Goal: Information Seeking & Learning: Learn about a topic

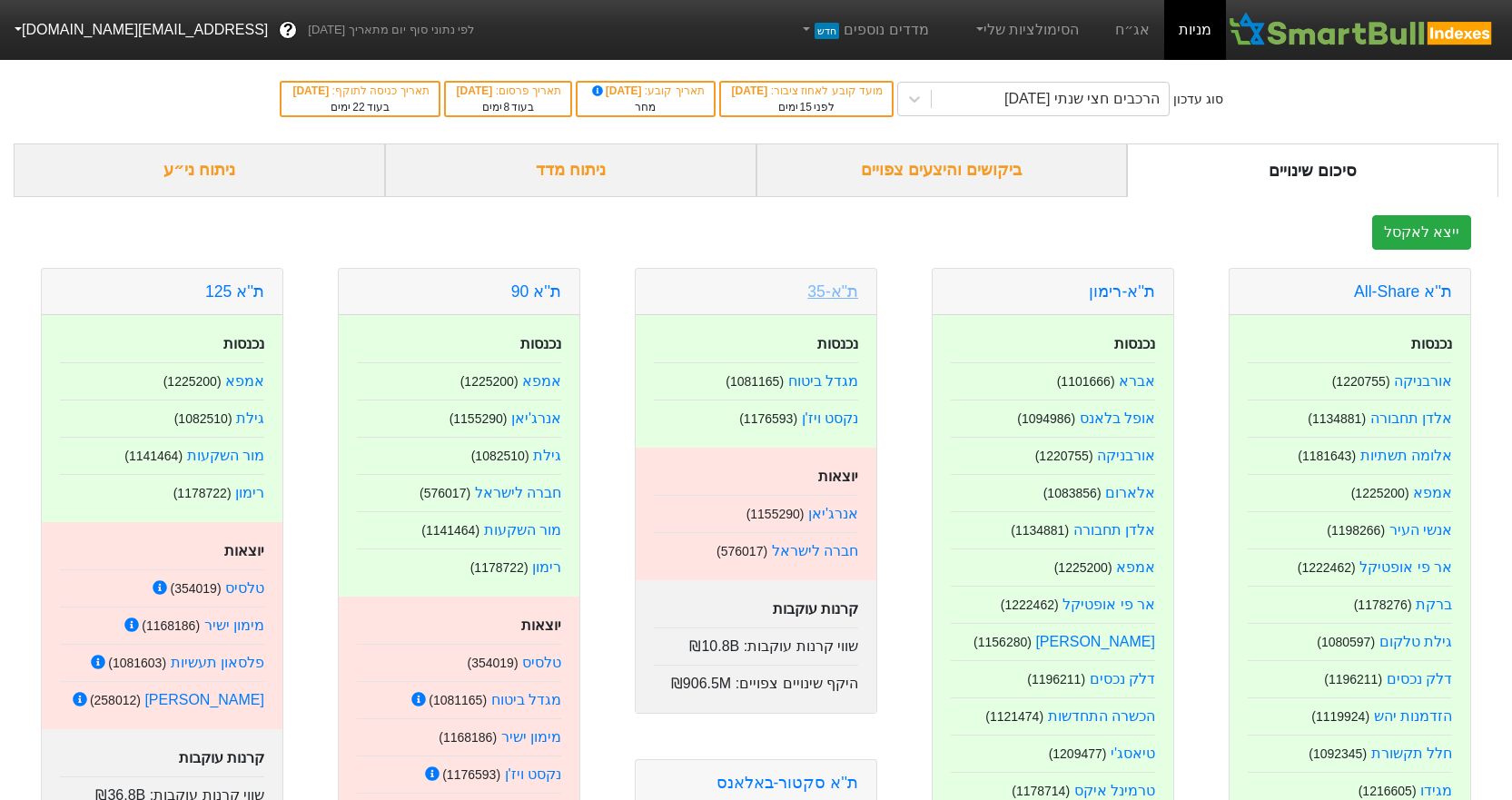
click at [831, 291] on link "ת"א-35" at bounding box center [832, 292] width 51 height 18
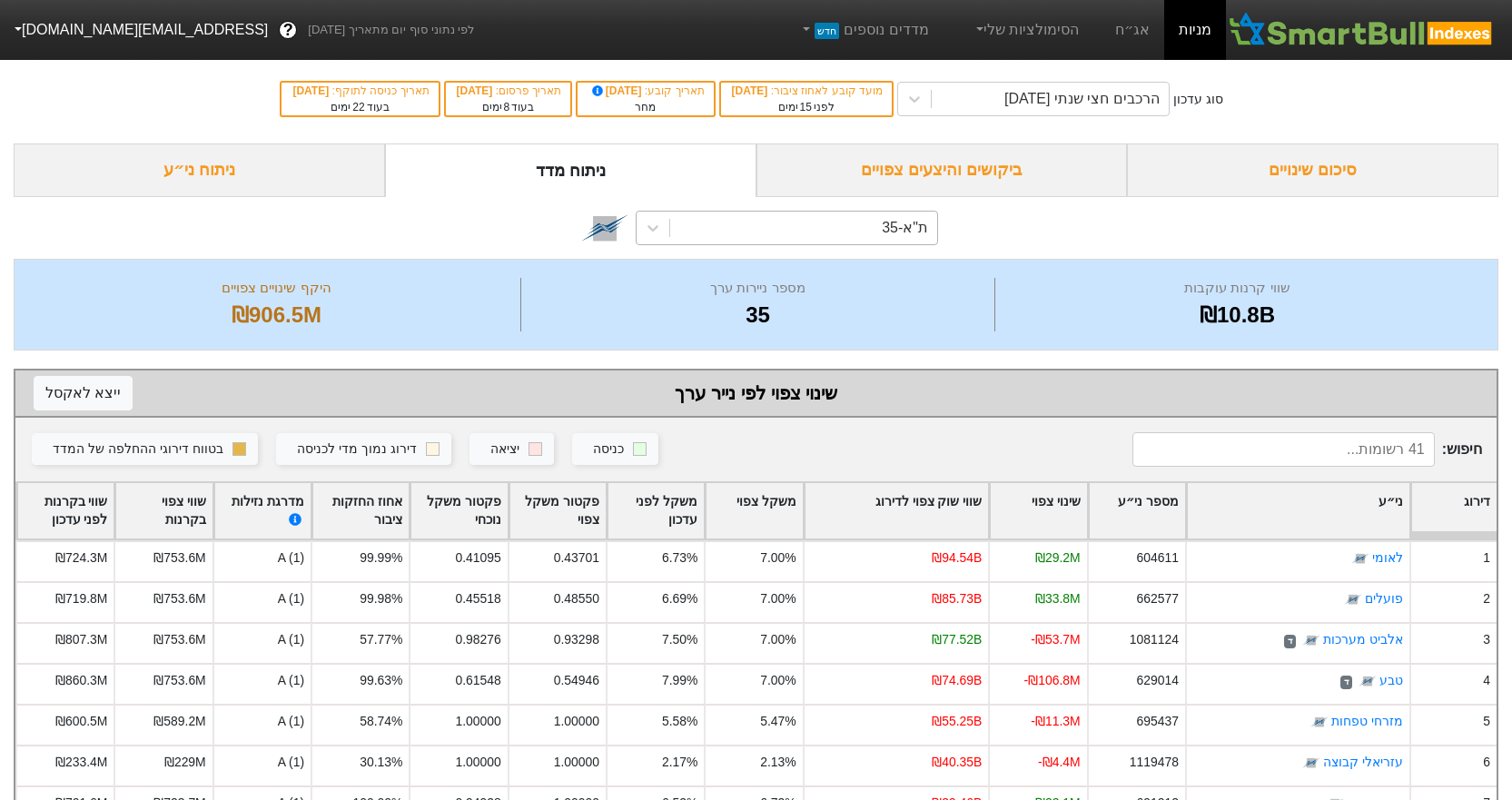
drag, startPoint x: 772, startPoint y: 222, endPoint x: 775, endPoint y: 233, distance: 11.4
click at [772, 222] on div "ת"א-35" at bounding box center [803, 227] width 267 height 32
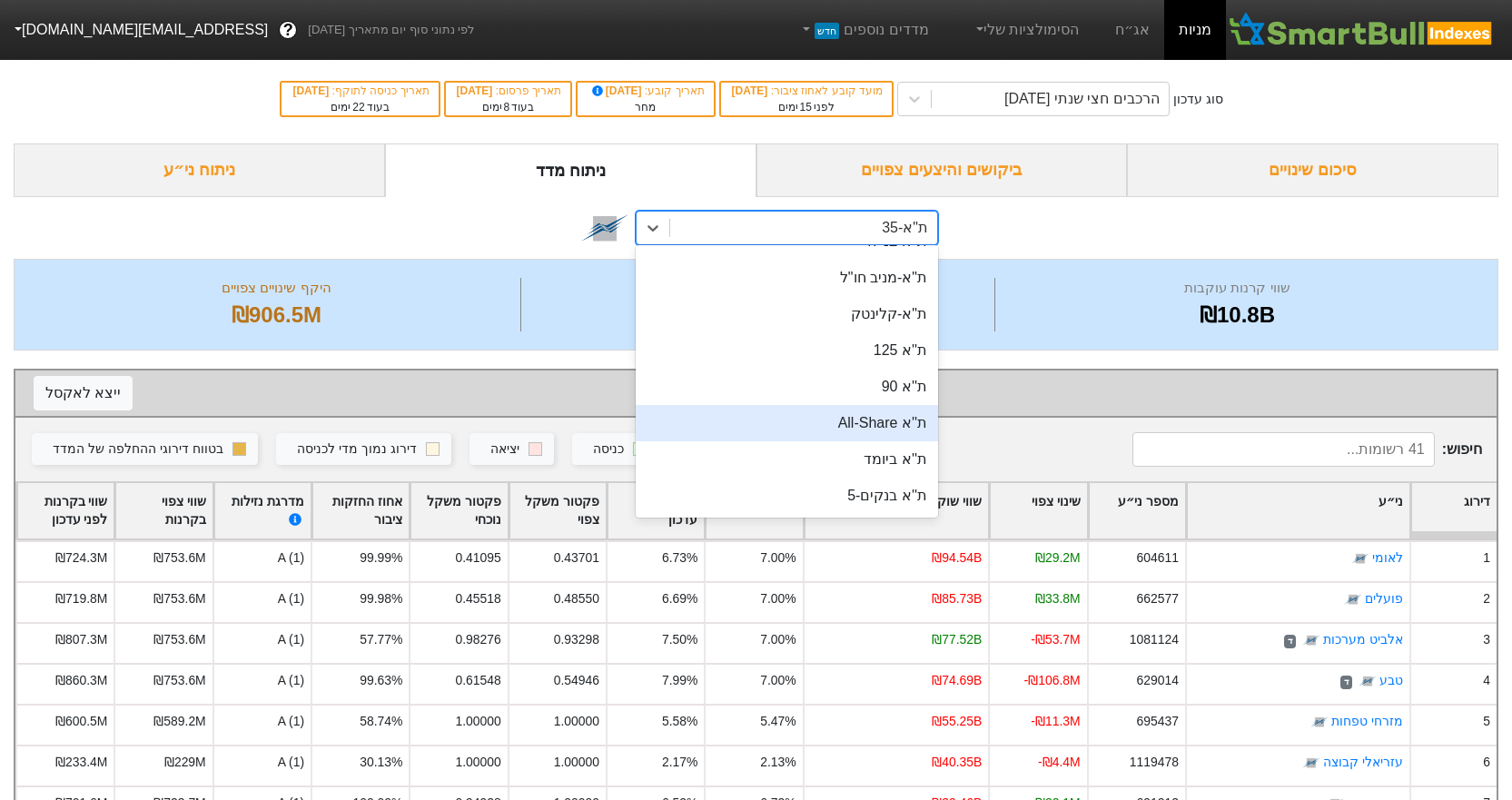
scroll to position [182, 0]
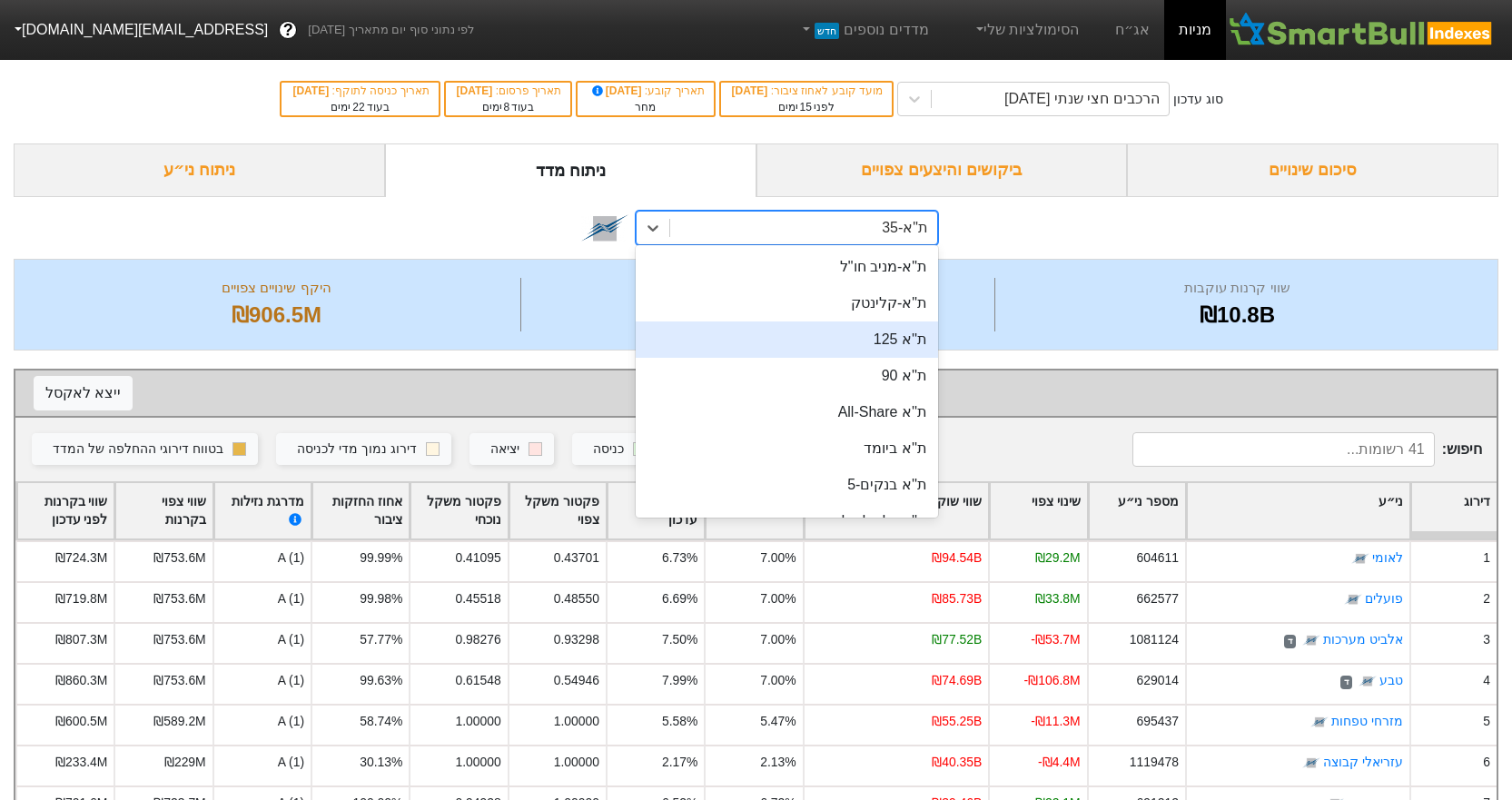
click at [877, 352] on div "ת''א 125" at bounding box center [787, 339] width 303 height 36
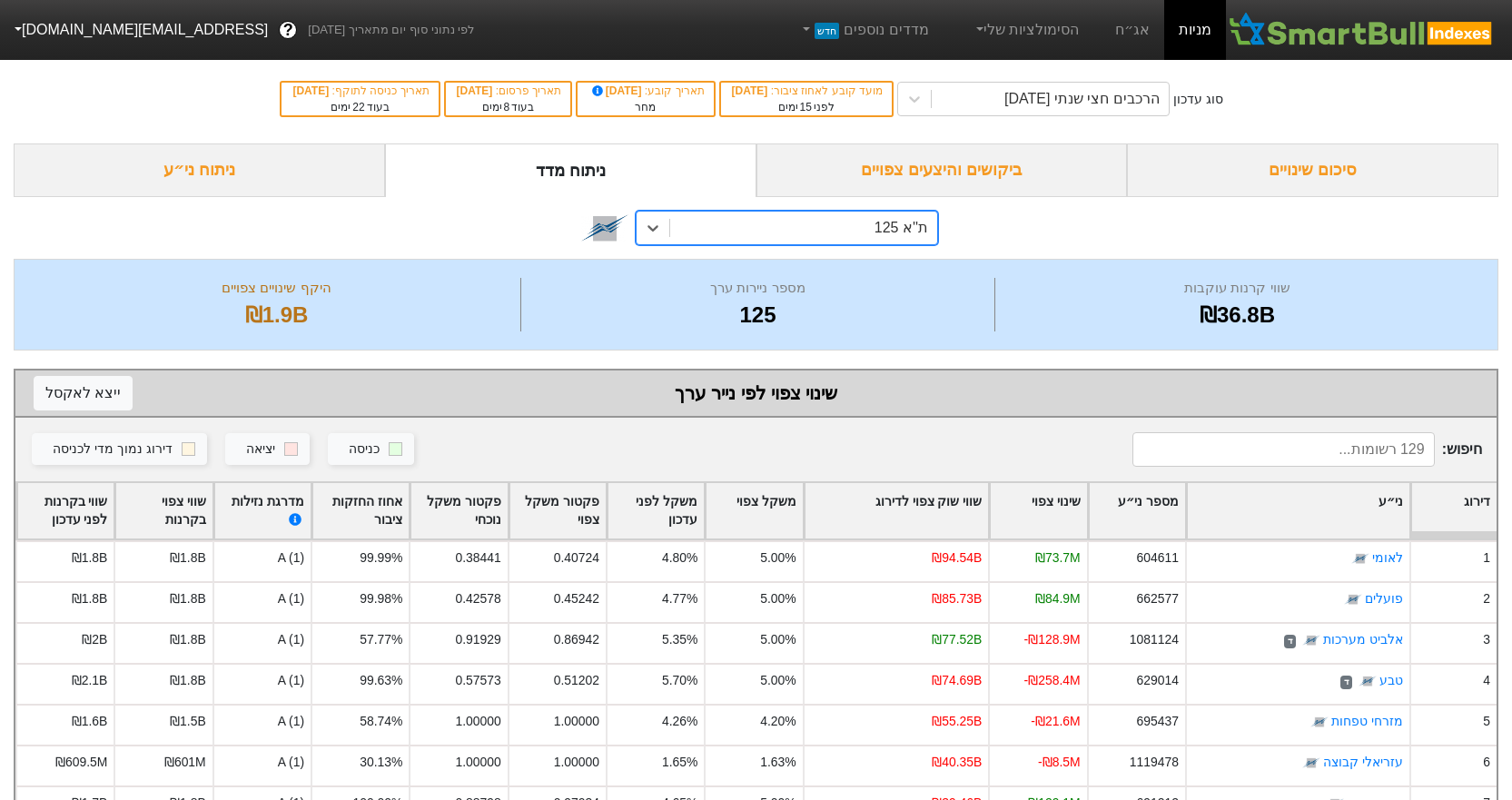
click at [790, 238] on div "ת''א 125" at bounding box center [803, 227] width 267 height 32
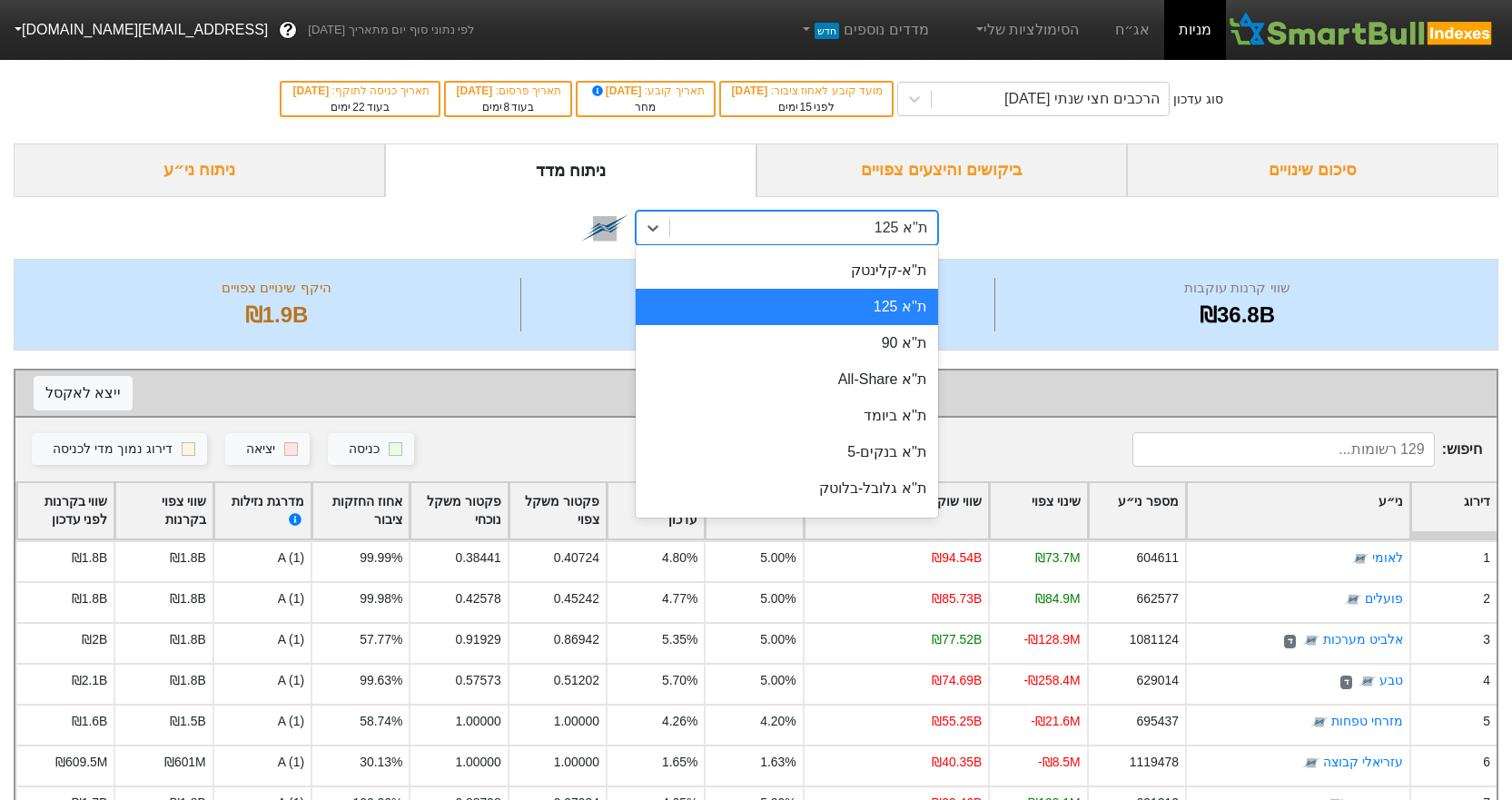
scroll to position [215, 0]
click at [839, 352] on div "ת''א 90" at bounding box center [787, 341] width 303 height 36
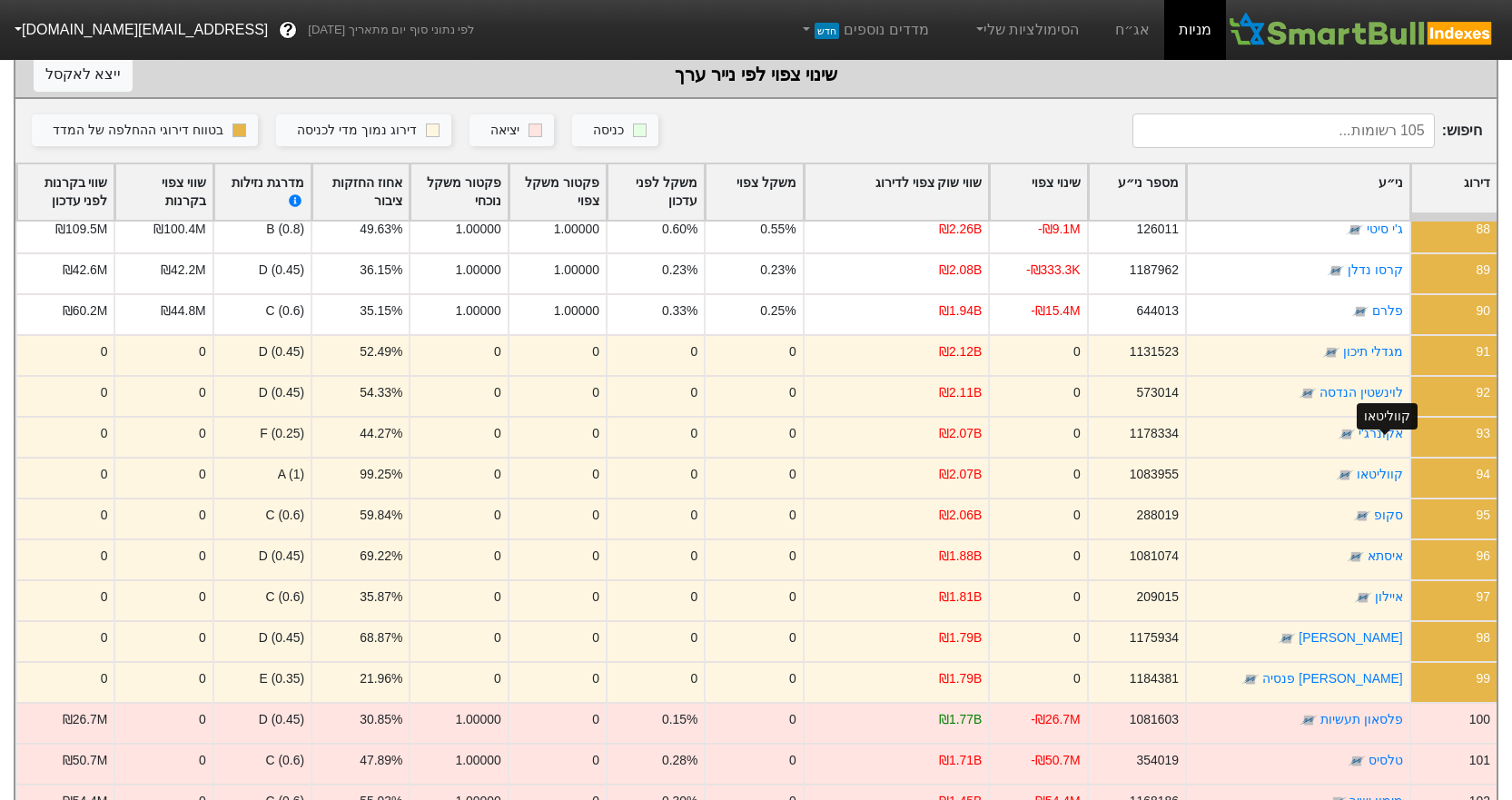
scroll to position [3564, 0]
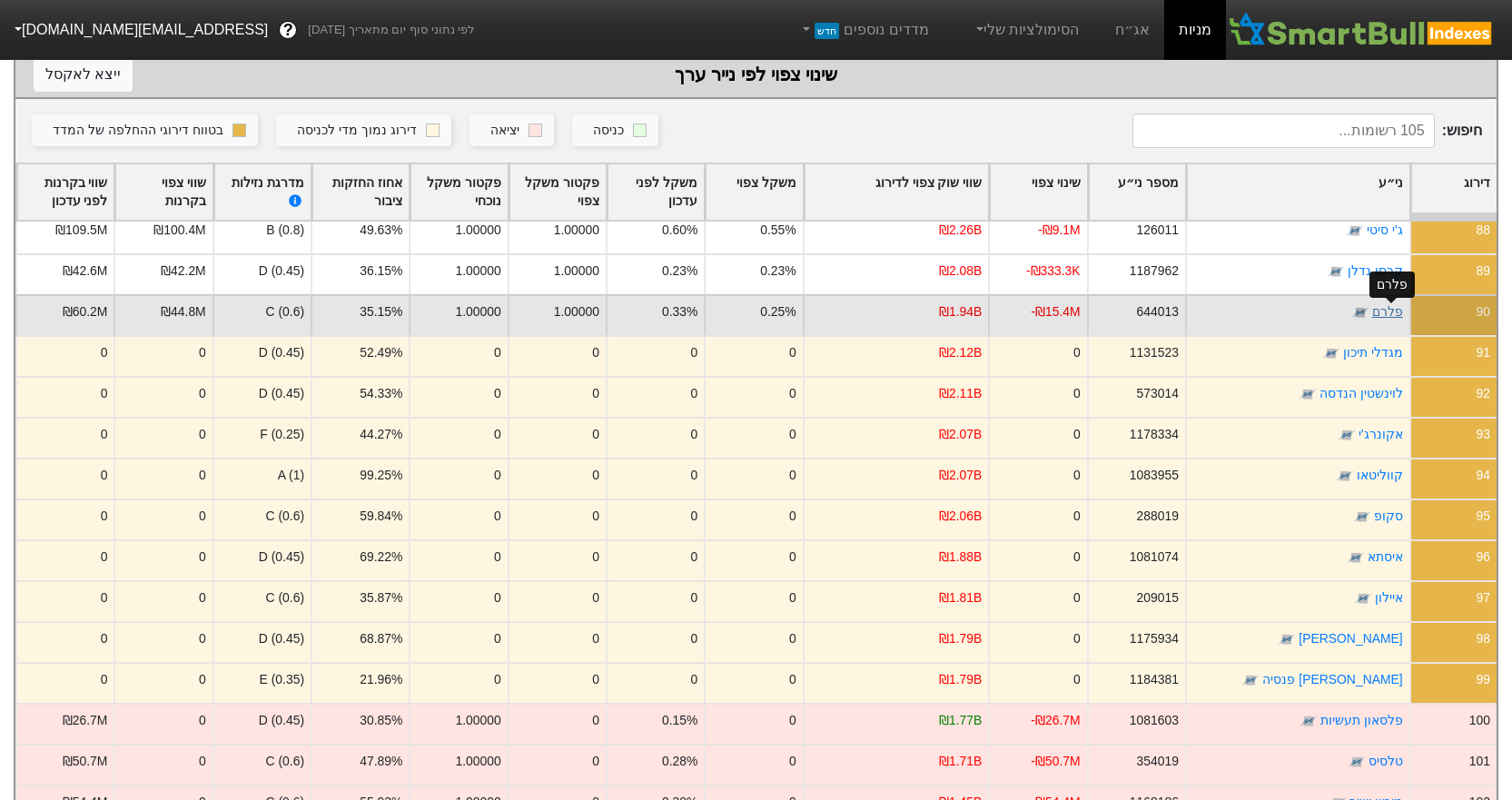
click at [1387, 310] on link "פלרם" at bounding box center [1387, 313] width 30 height 15
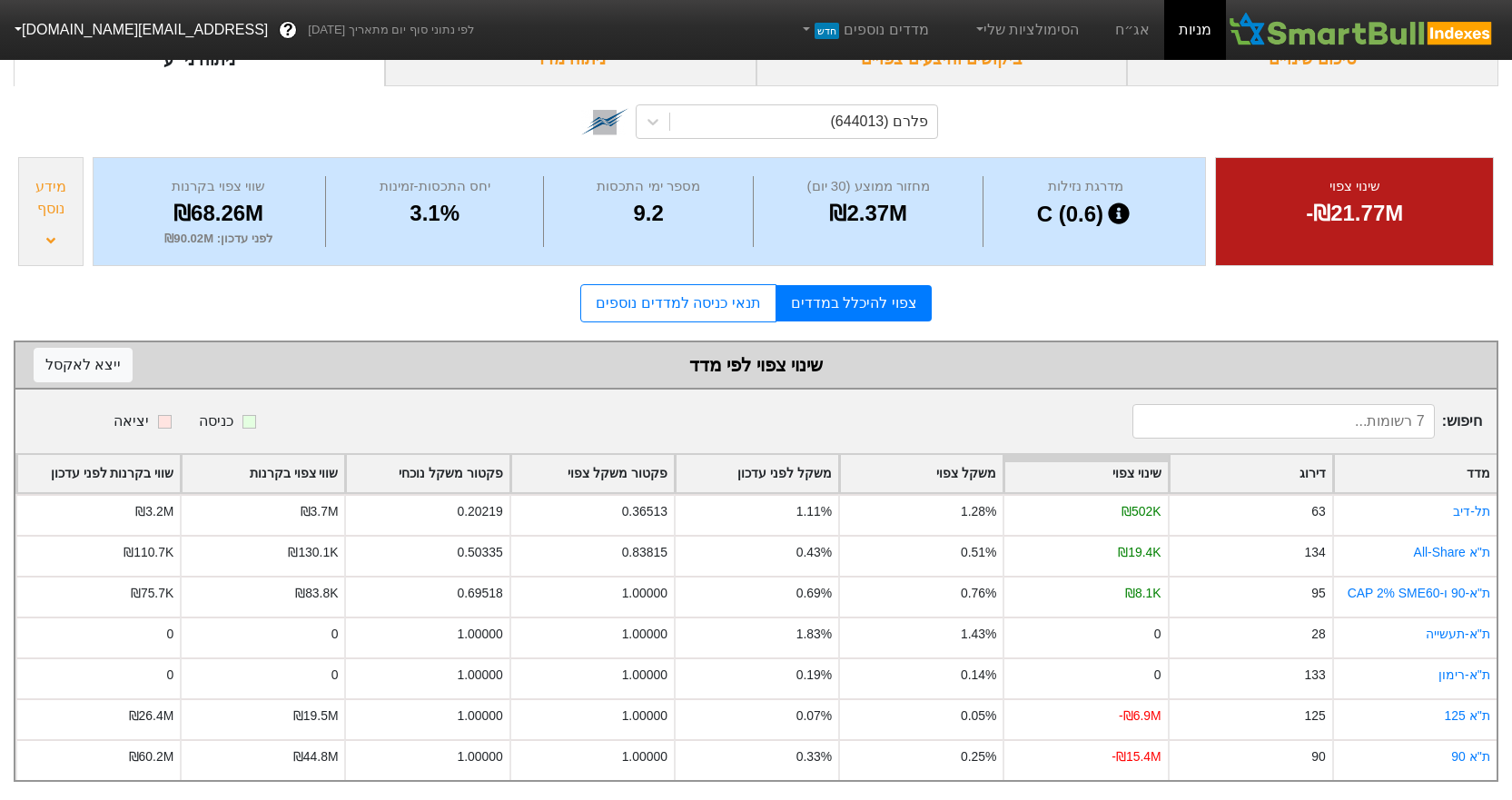
scroll to position [125, 0]
click at [673, 284] on link "תנאי כניסה למדדים נוספים" at bounding box center [678, 303] width 196 height 38
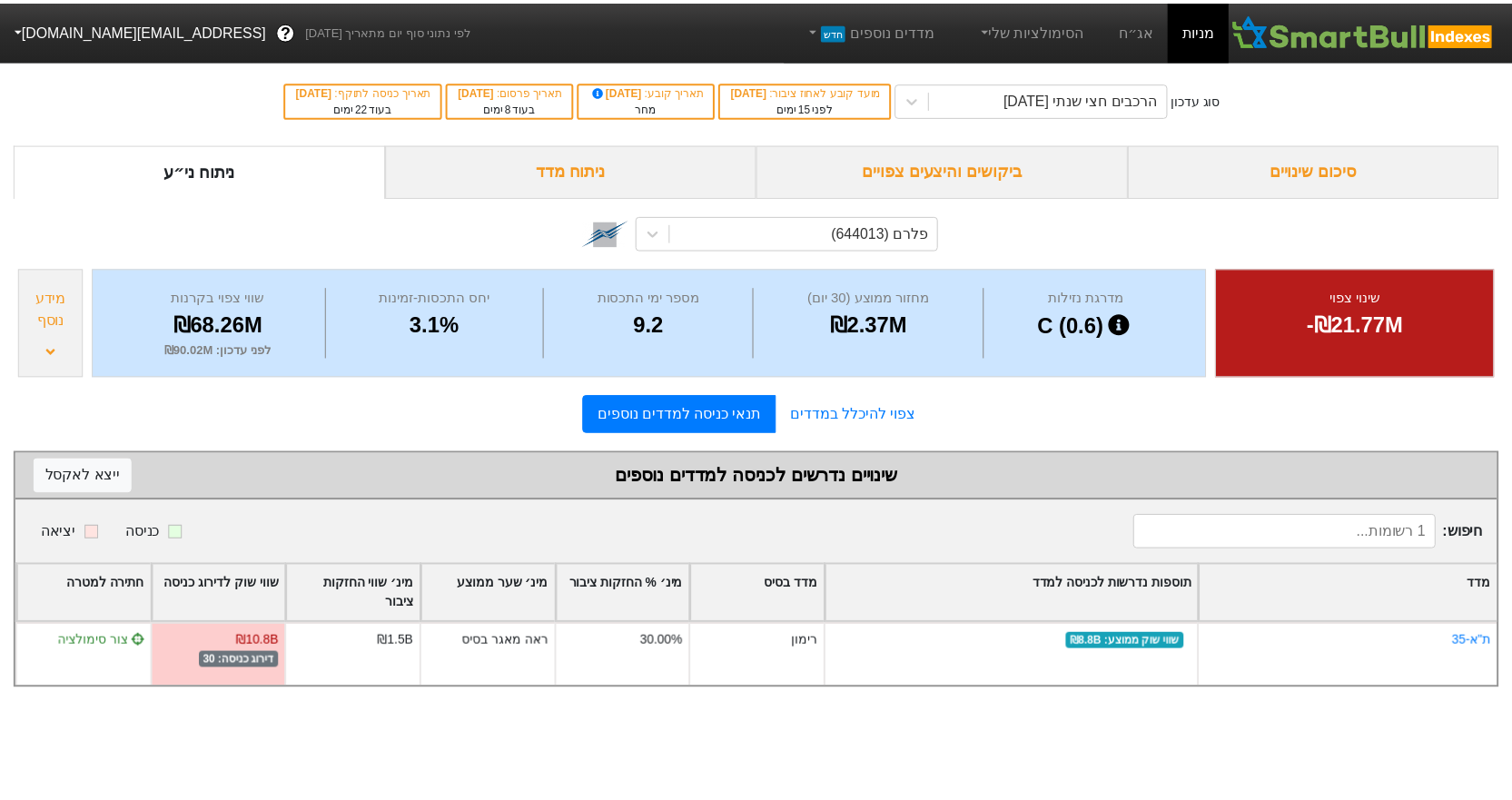
scroll to position [125, 0]
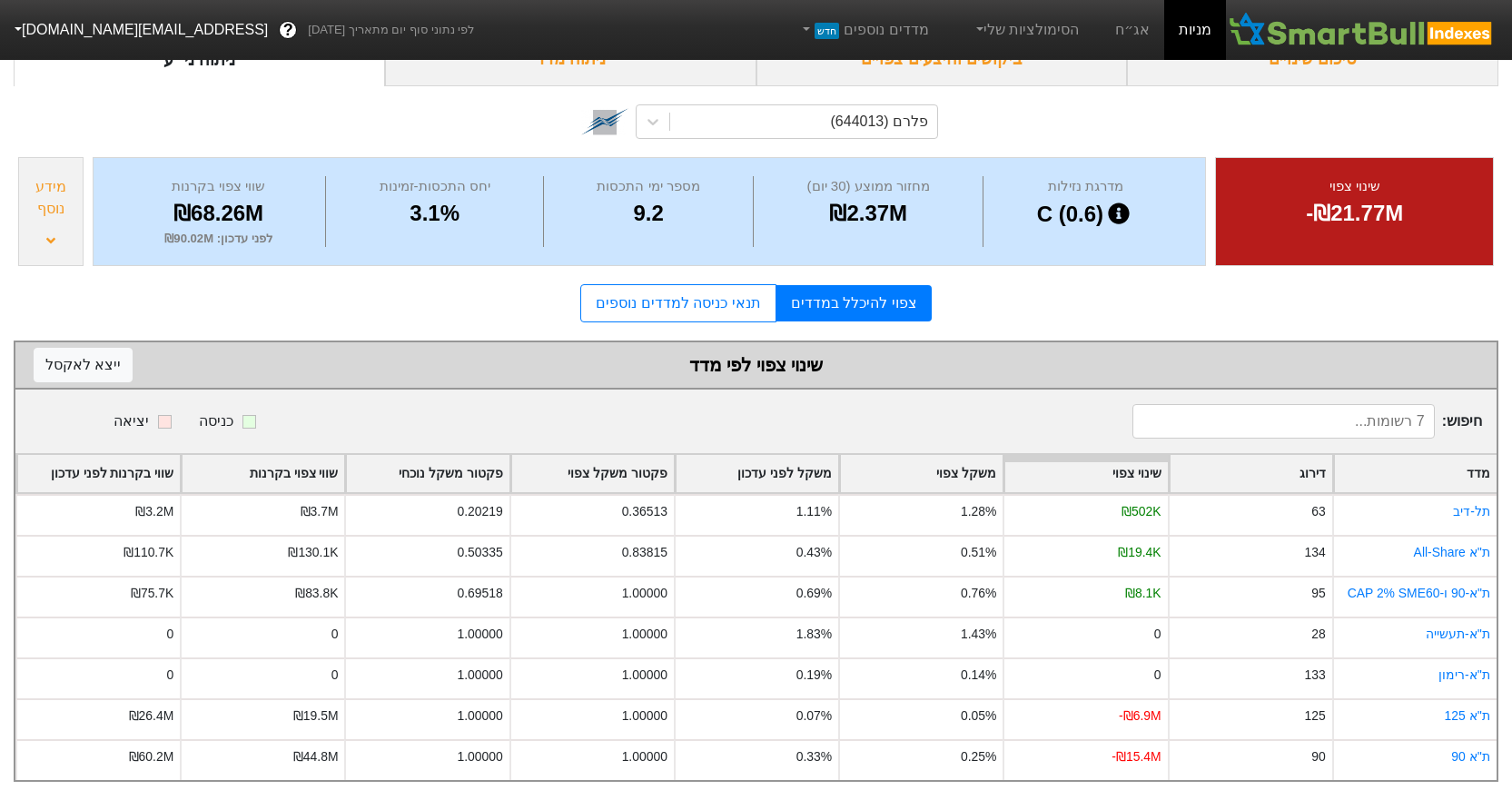
click at [852, 285] on link "צפוי להיכלל במדדים" at bounding box center [853, 303] width 155 height 36
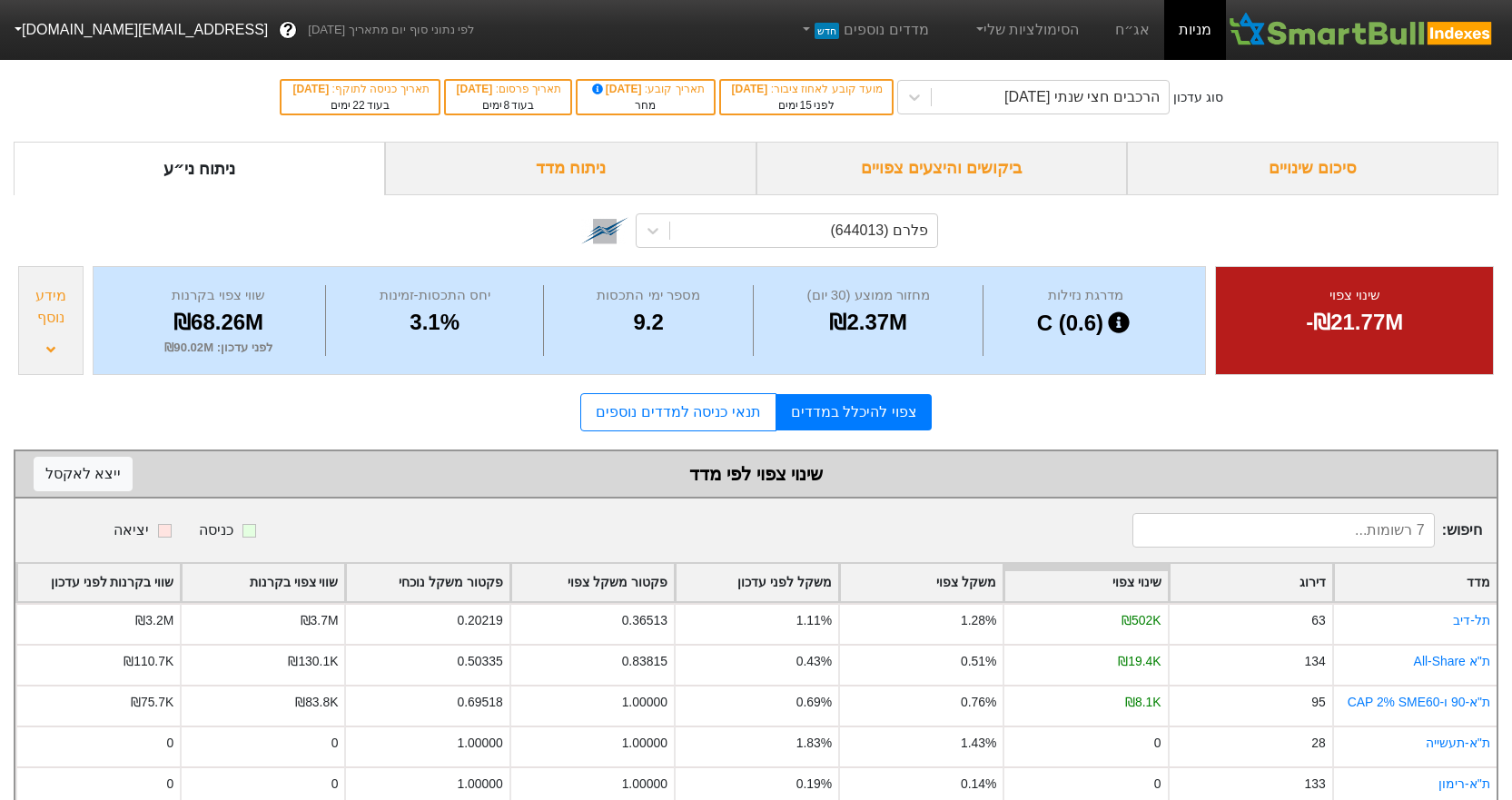
scroll to position [0, 0]
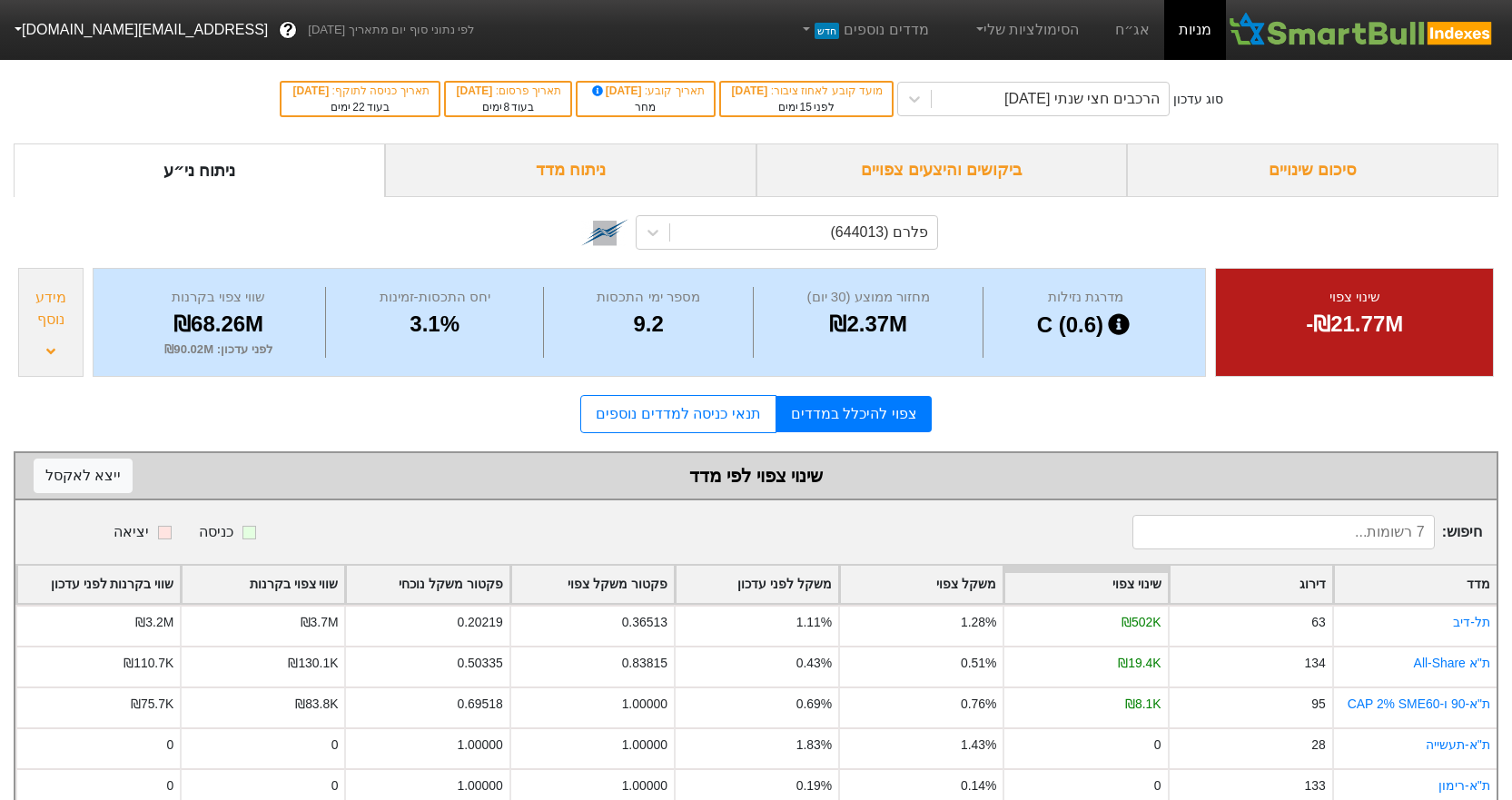
click at [1361, 167] on div "סיכום שינויים" at bounding box center [1312, 170] width 372 height 54
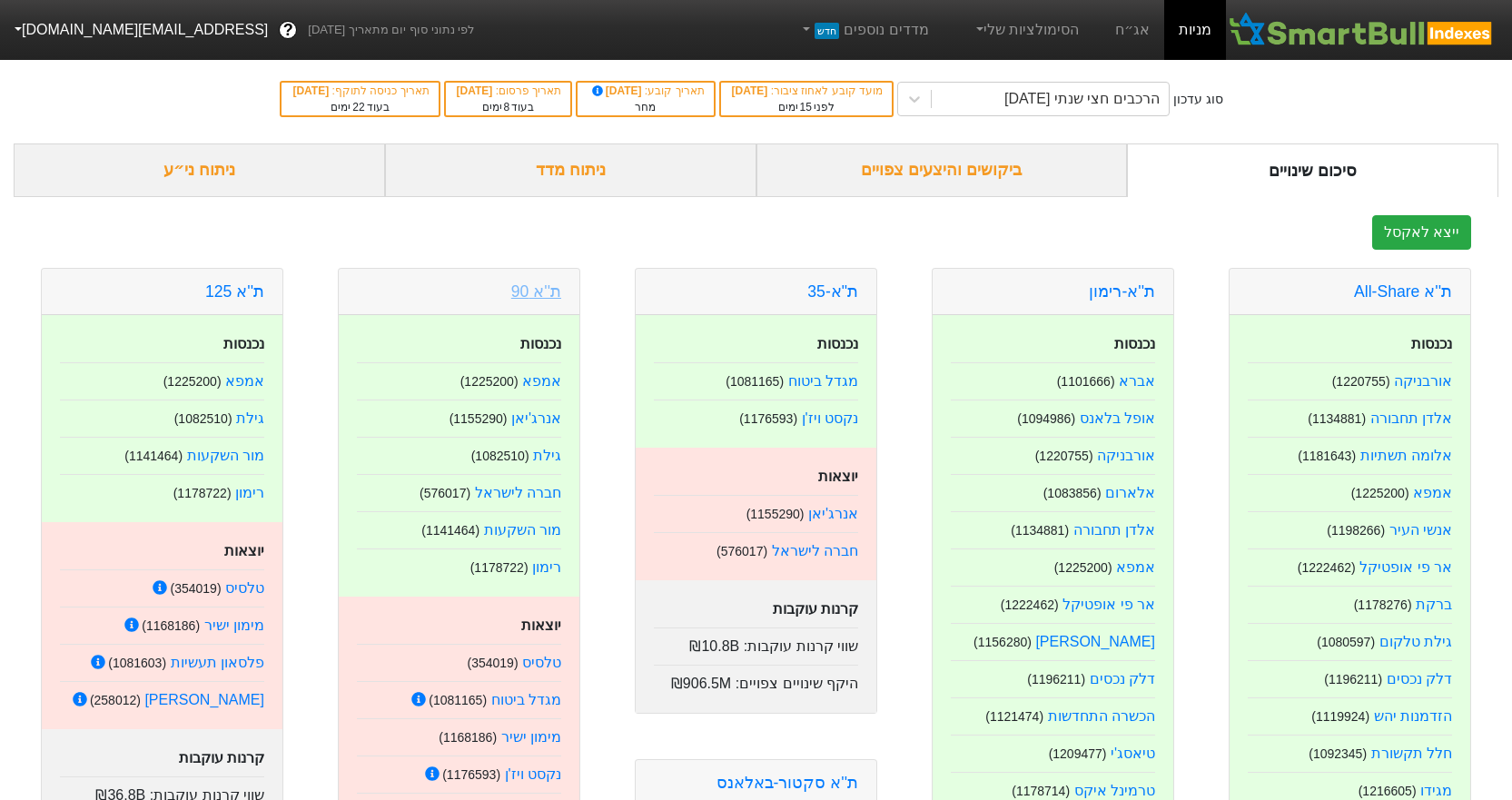
click at [530, 290] on link "ת''א 90" at bounding box center [536, 292] width 50 height 18
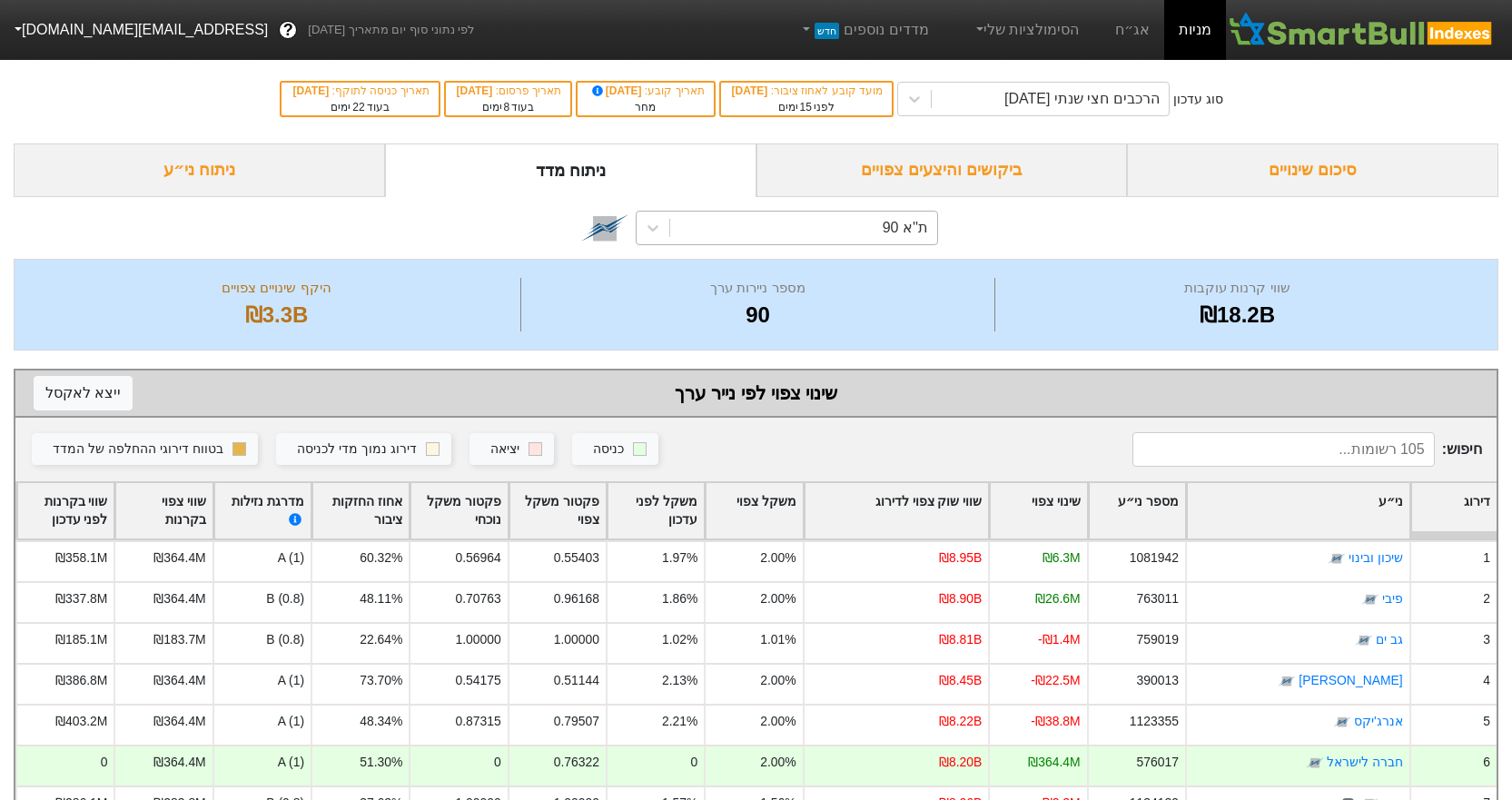
click at [720, 229] on div "ת''א 90" at bounding box center [803, 227] width 267 height 32
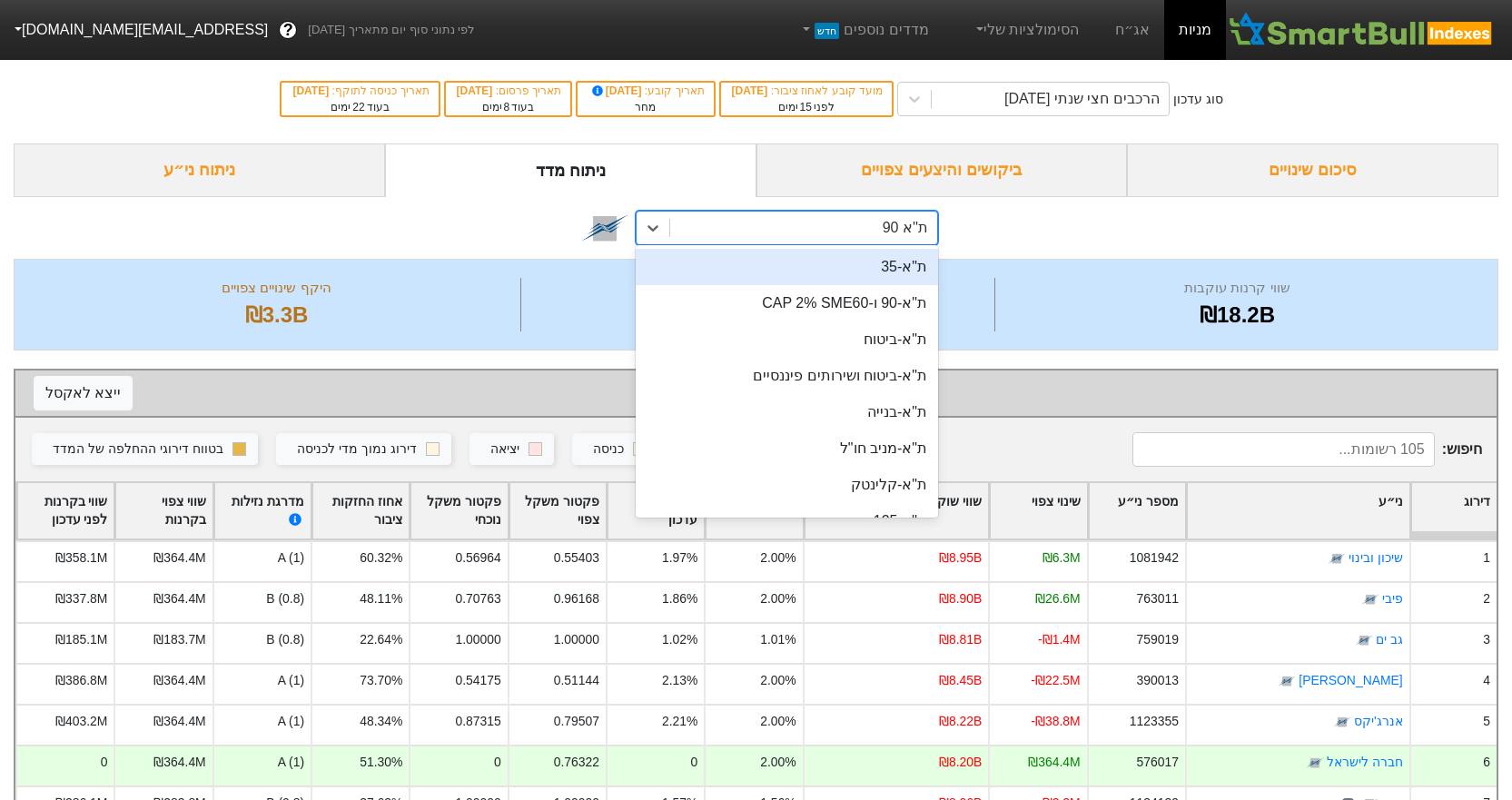
click at [878, 277] on div "ת"א-35" at bounding box center [787, 267] width 303 height 36
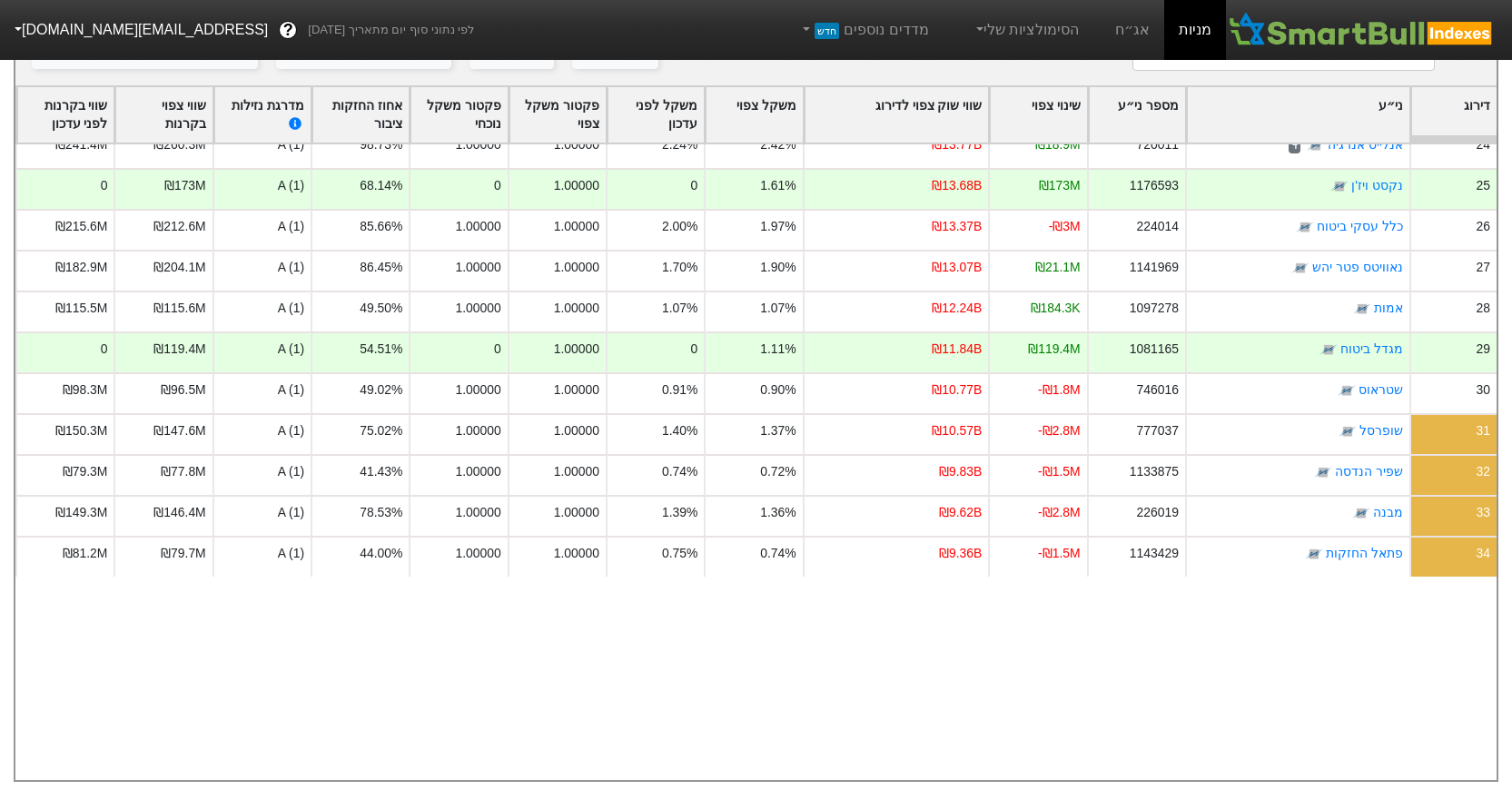
scroll to position [1040, 0]
